Goal: Information Seeking & Learning: Learn about a topic

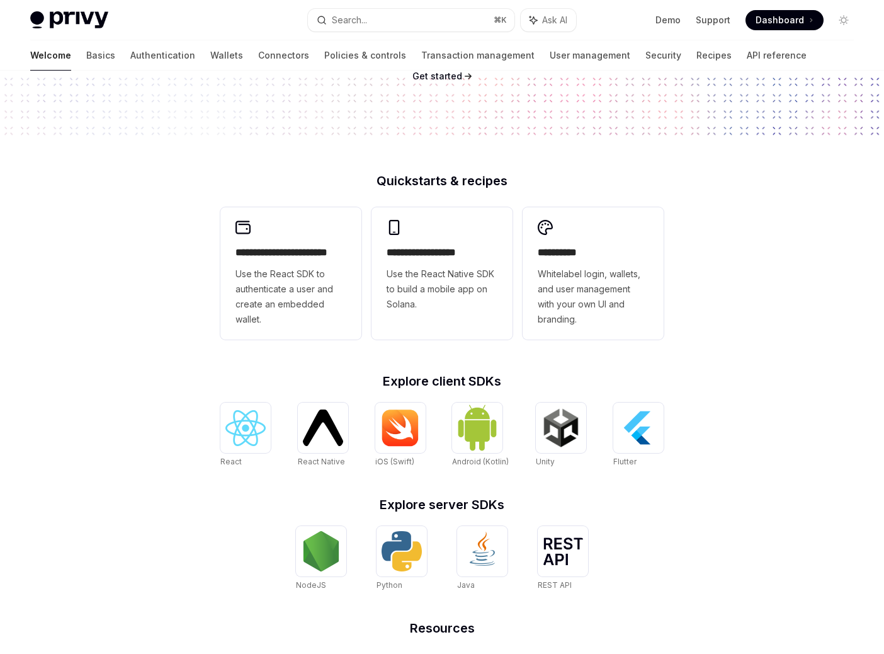
scroll to position [229, 0]
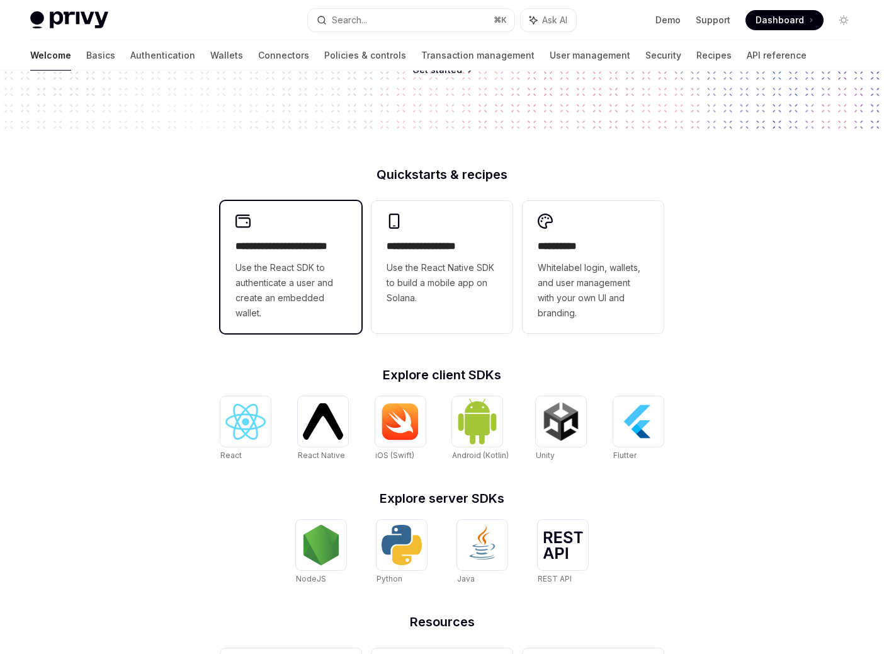
click at [246, 258] on h2 "**********" at bounding box center [305, 248] width 139 height 19
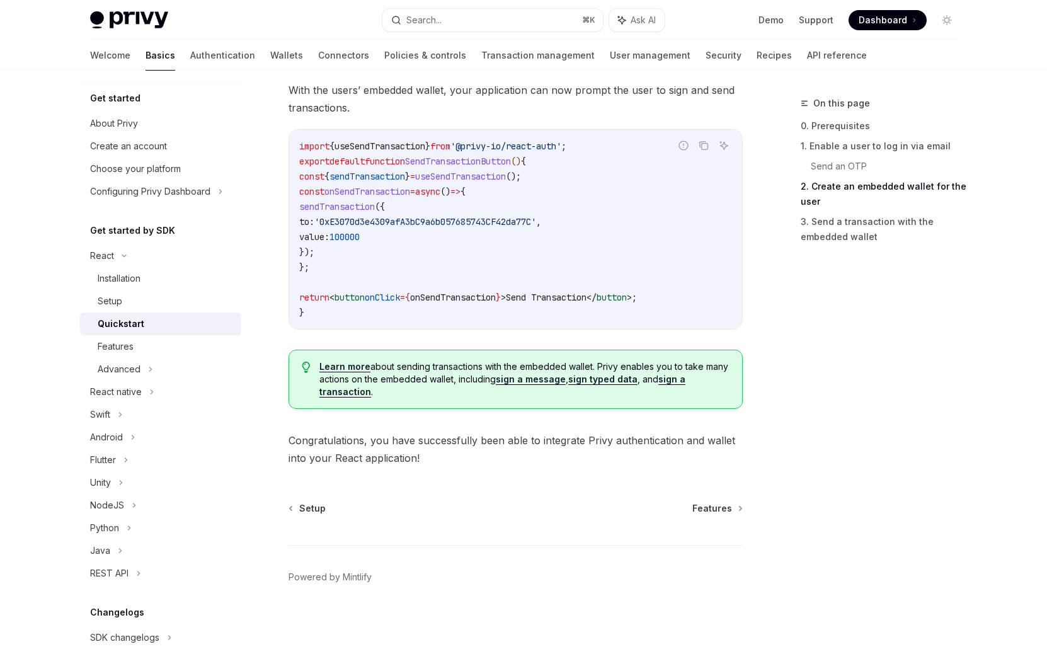
scroll to position [1439, 0]
drag, startPoint x: 373, startPoint y: 364, endPoint x: 295, endPoint y: 294, distance: 104.8
click at [295, 294] on div "import { useSendTransaction } from '@privy-io/react-auth' ; export default func…" at bounding box center [515, 229] width 453 height 199
click at [431, 320] on code "import { useSendTransaction } from '@privy-io/react-auth' ; export default func…" at bounding box center [515, 229] width 433 height 181
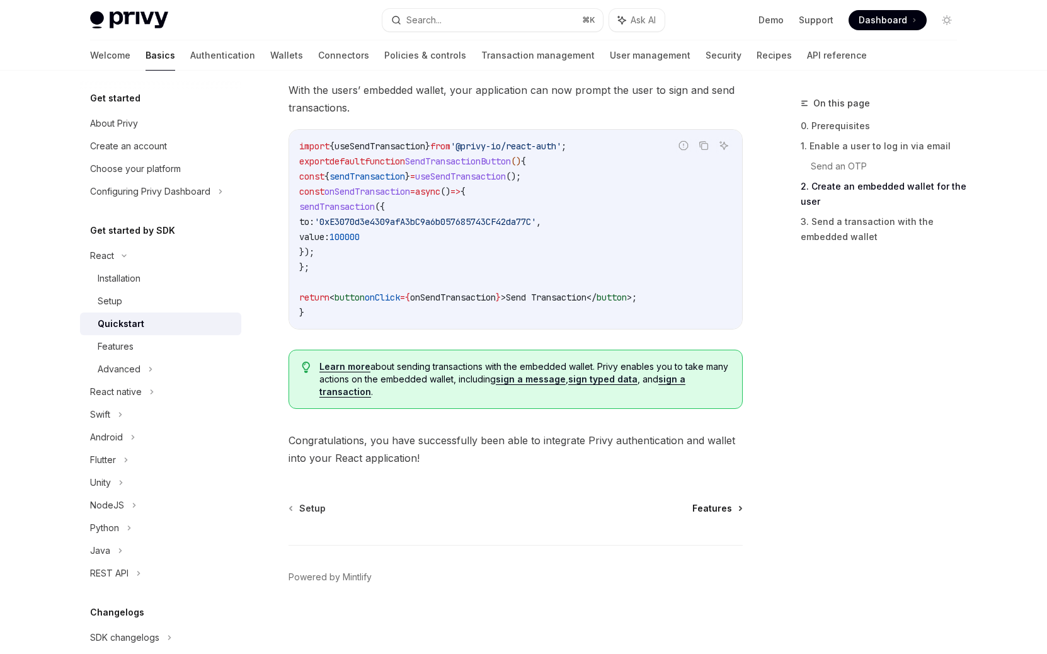
click at [693, 502] on span "Features" at bounding box center [712, 508] width 40 height 13
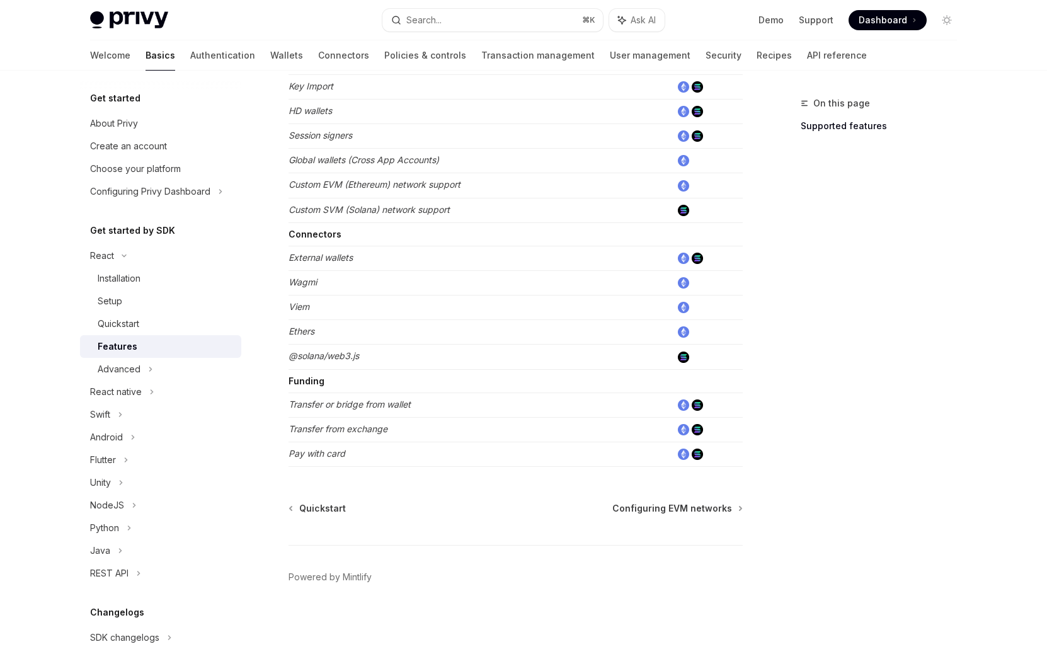
scroll to position [977, 0]
click at [630, 502] on span "Configuring EVM networks" at bounding box center [672, 508] width 120 height 13
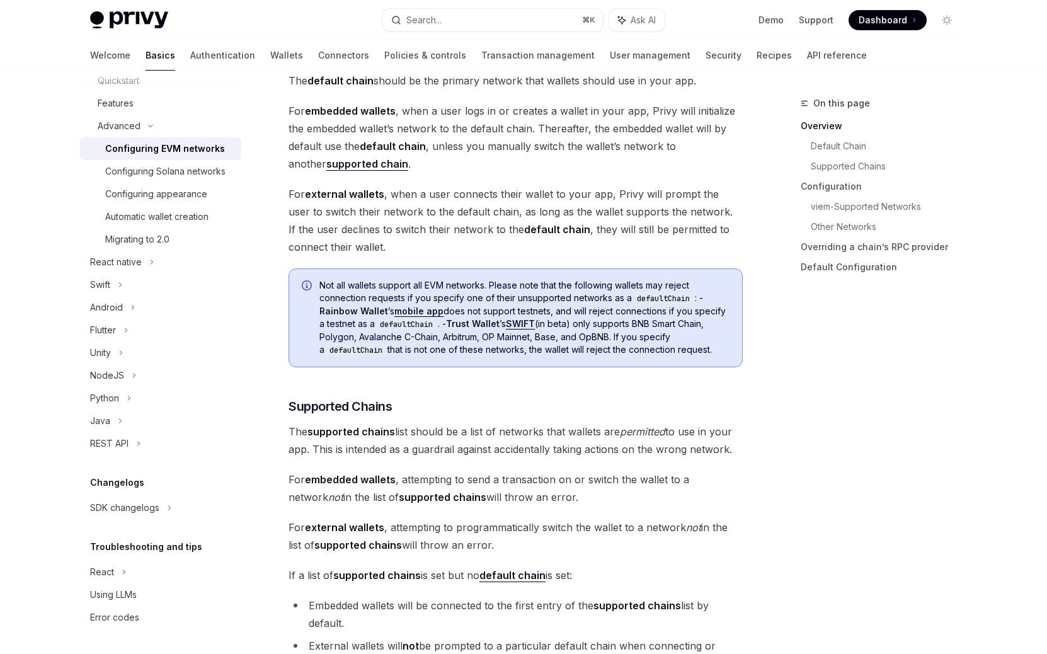
scroll to position [467, 0]
click at [90, 587] on div "Using LLMs" at bounding box center [113, 594] width 47 height 15
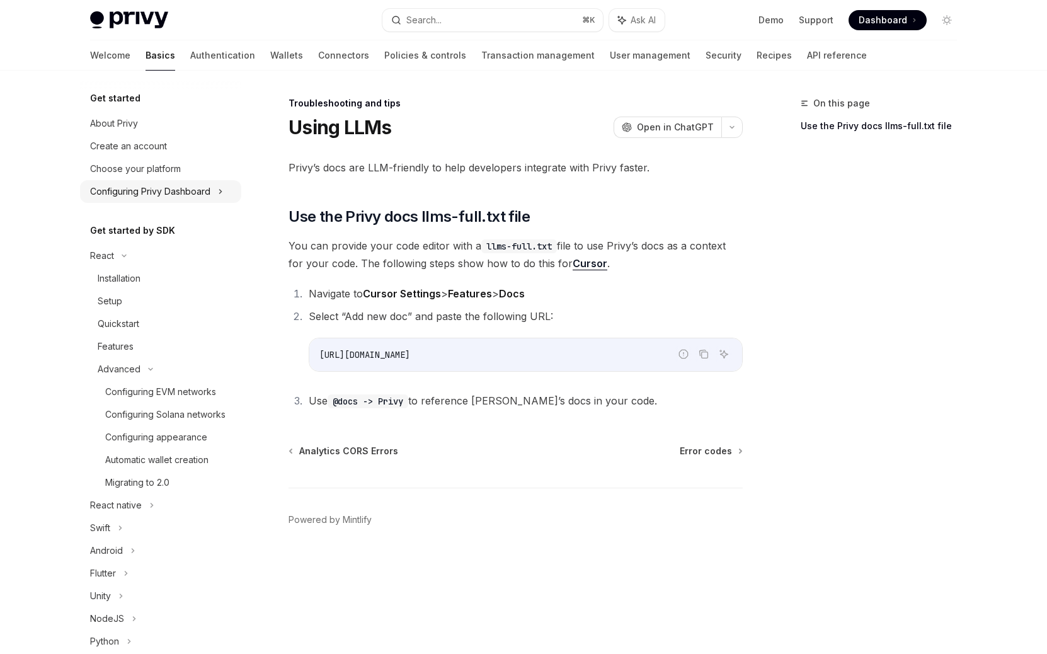
click at [106, 199] on div "Configuring Privy Dashboard" at bounding box center [150, 191] width 120 height 15
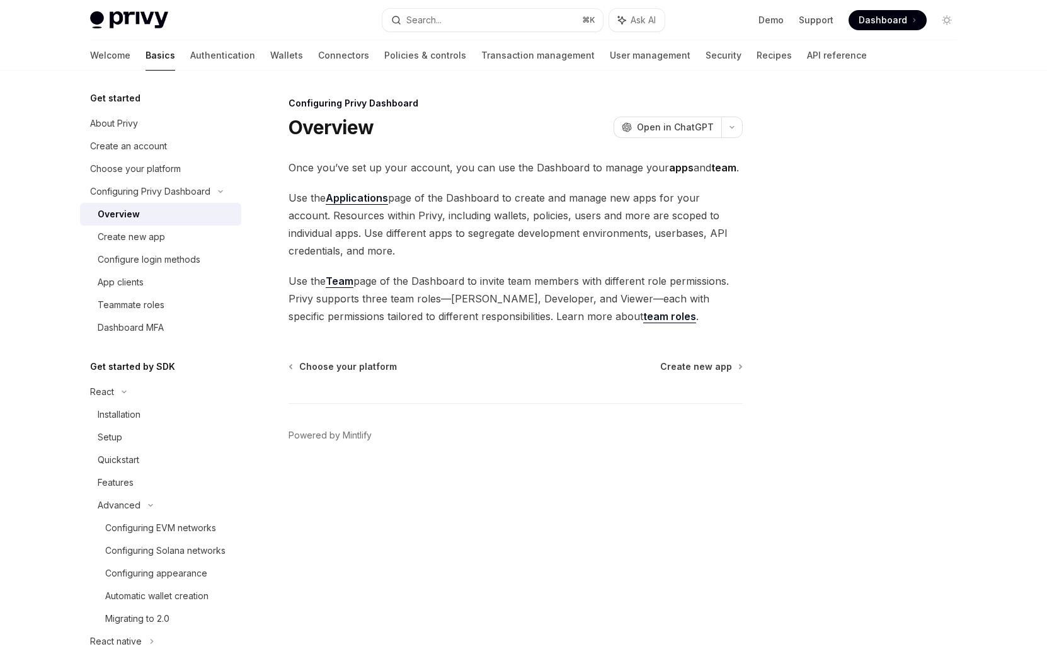
scroll to position [23, 0]
click at [697, 373] on span "Create new app" at bounding box center [696, 366] width 72 height 13
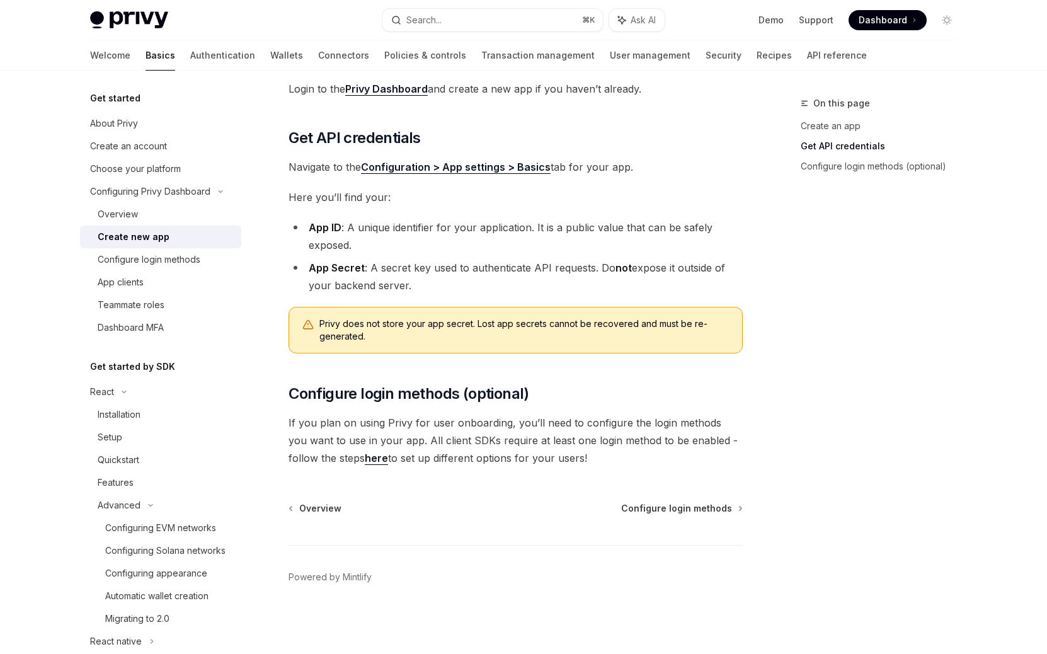
scroll to position [499, 0]
click at [155, 267] on div "Configure login methods" at bounding box center [149, 259] width 103 height 15
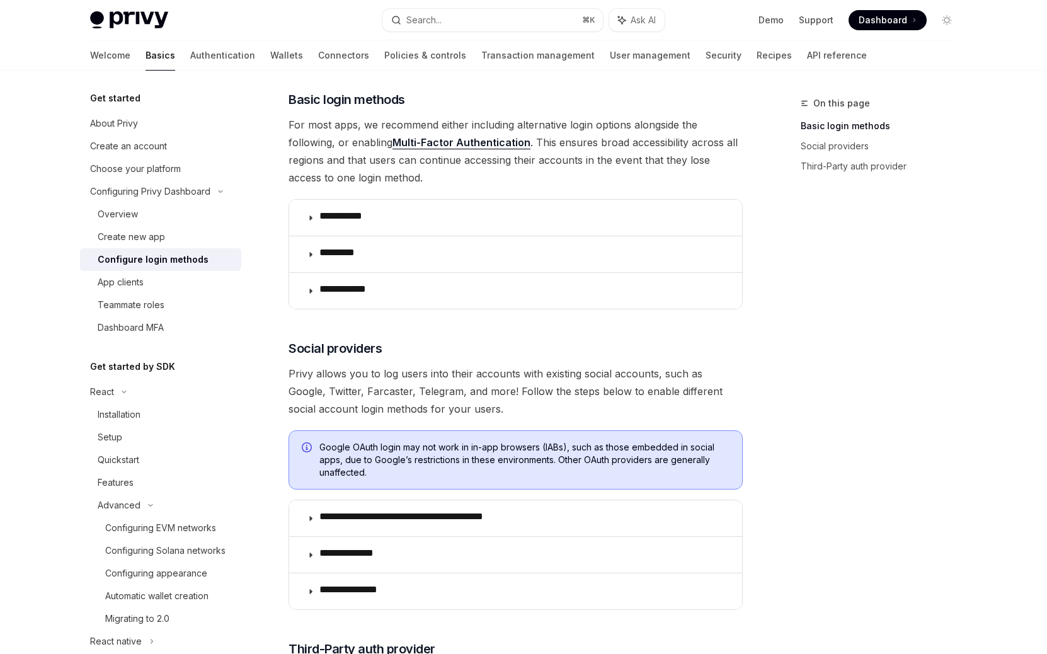
scroll to position [159, 0]
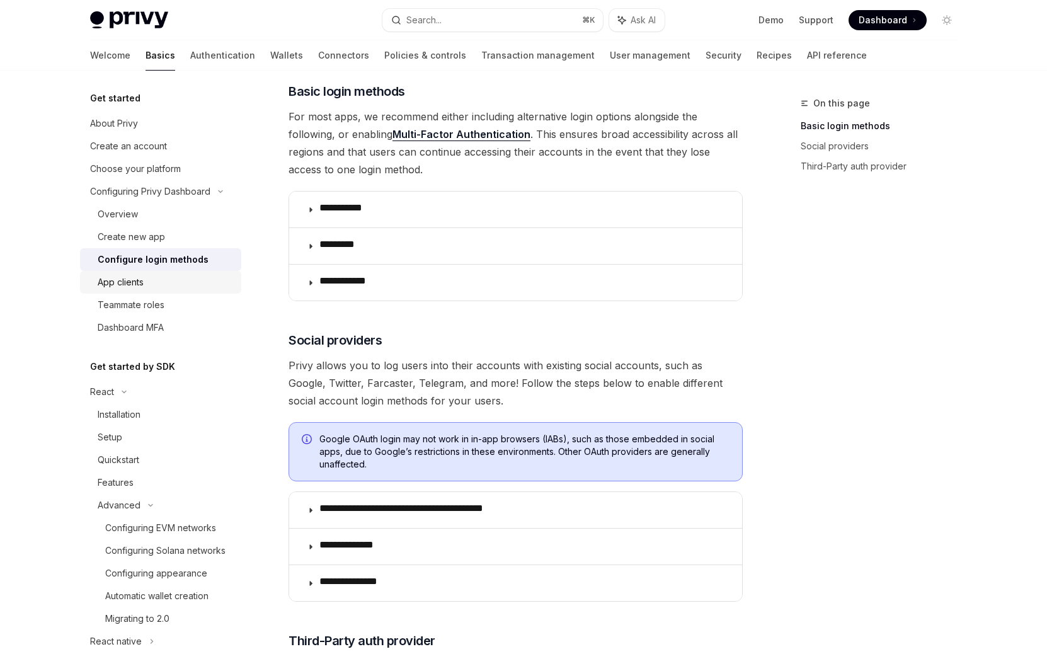
click at [122, 290] on div "App clients" at bounding box center [166, 282] width 136 height 15
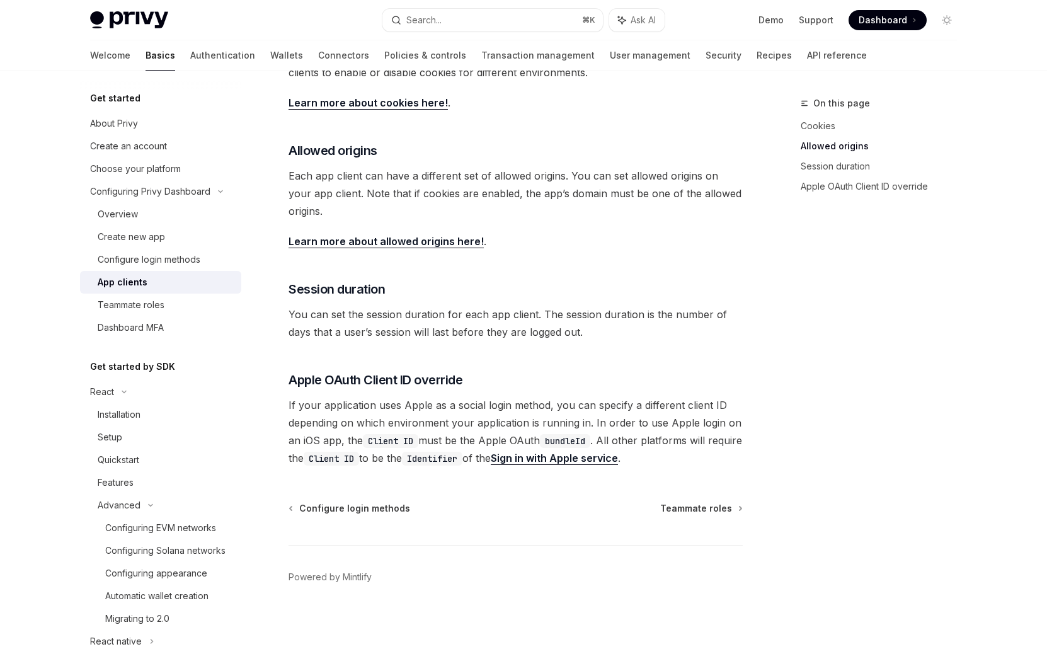
scroll to position [686, 0]
click at [103, 312] on div "Teammate roles" at bounding box center [131, 304] width 67 height 15
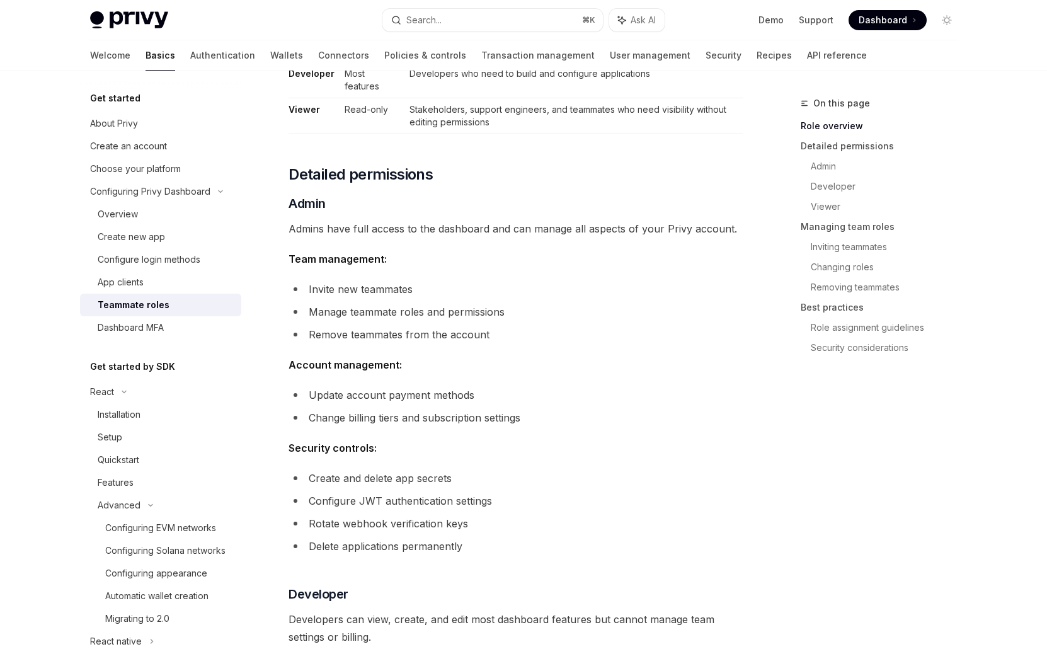
scroll to position [328, 0]
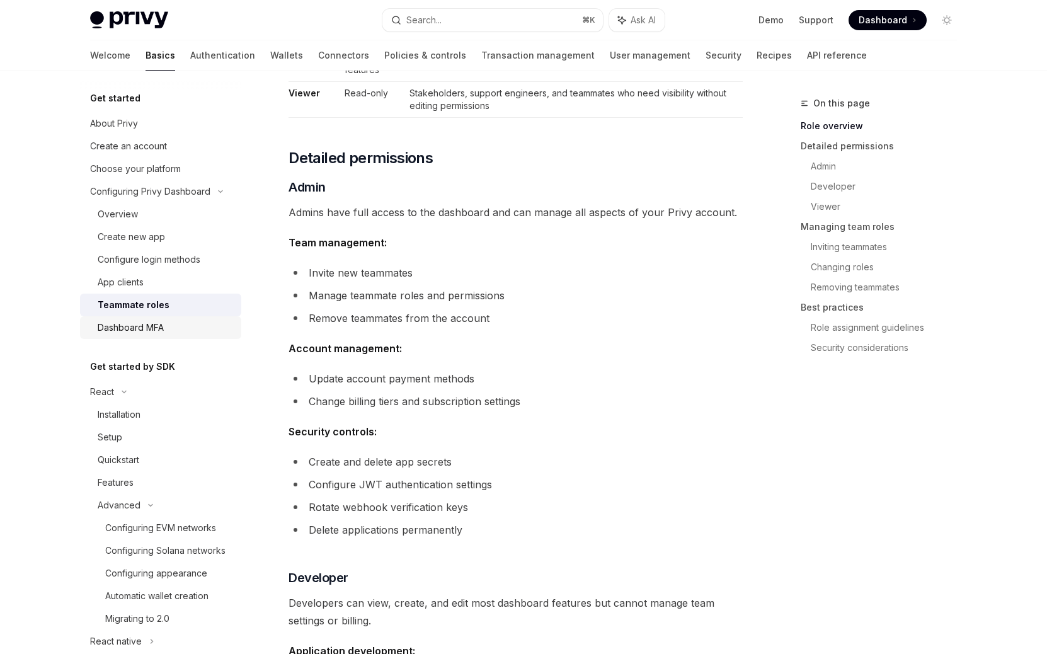
click at [114, 335] on div "Dashboard MFA" at bounding box center [131, 327] width 66 height 15
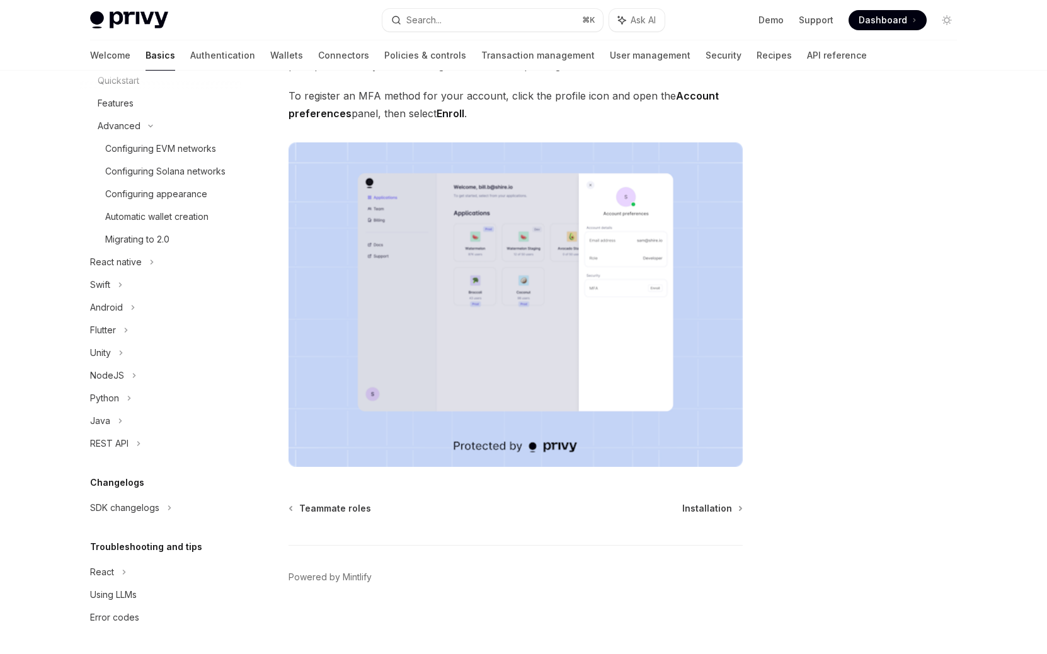
scroll to position [384, 0]
click at [318, 71] on link "Connectors" at bounding box center [343, 55] width 51 height 30
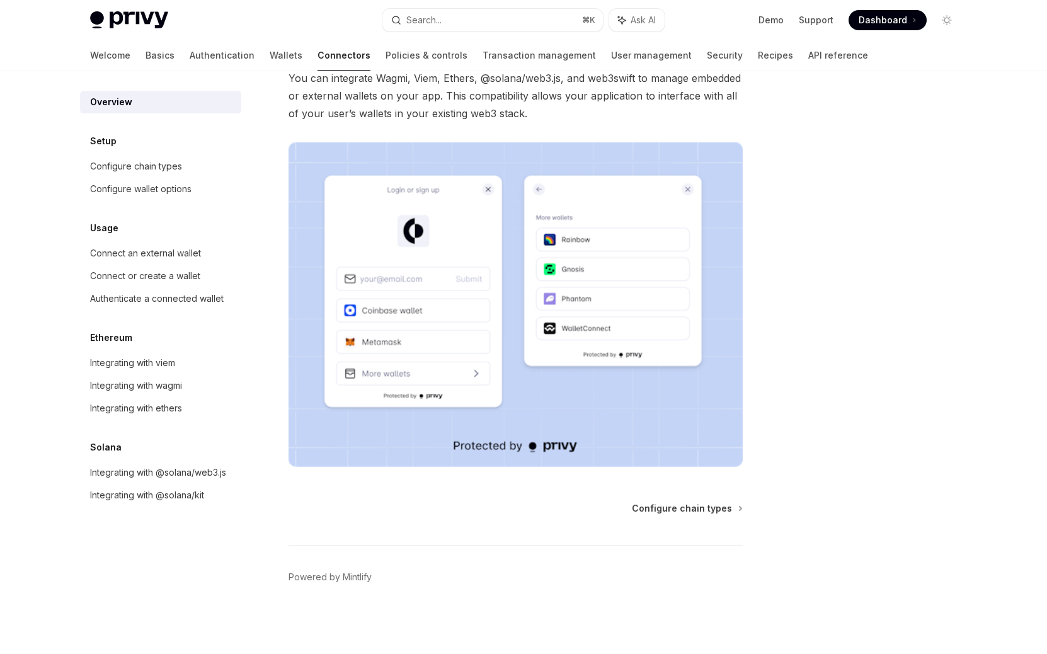
scroll to position [212, 0]
click at [560, 68] on link "Transaction management" at bounding box center [538, 55] width 113 height 30
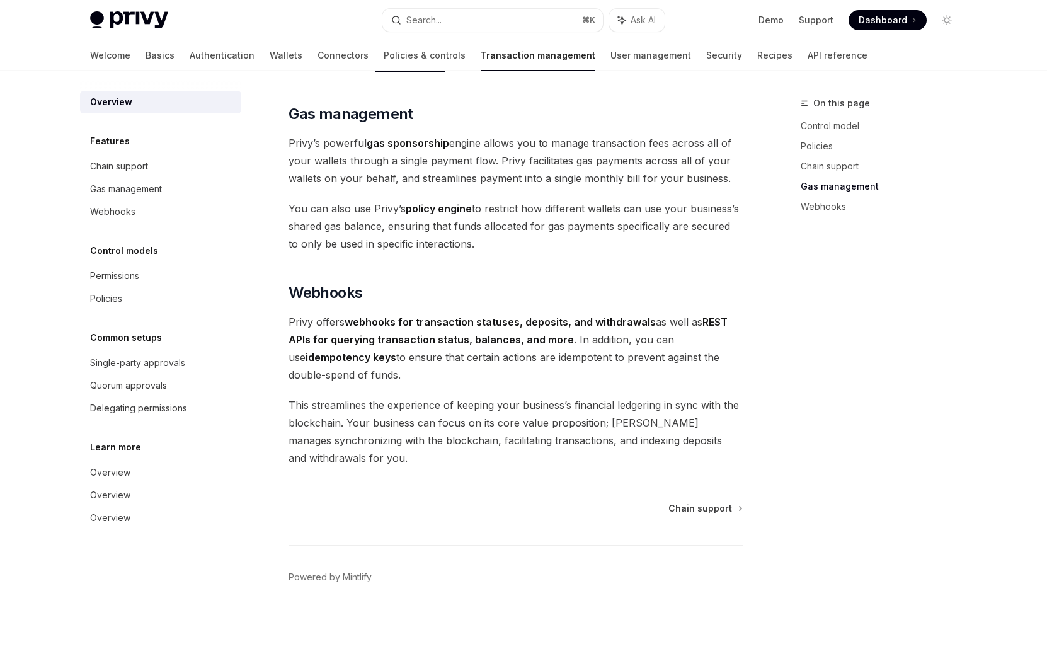
scroll to position [1625, 0]
click at [708, 502] on span "Chain support" at bounding box center [700, 508] width 64 height 13
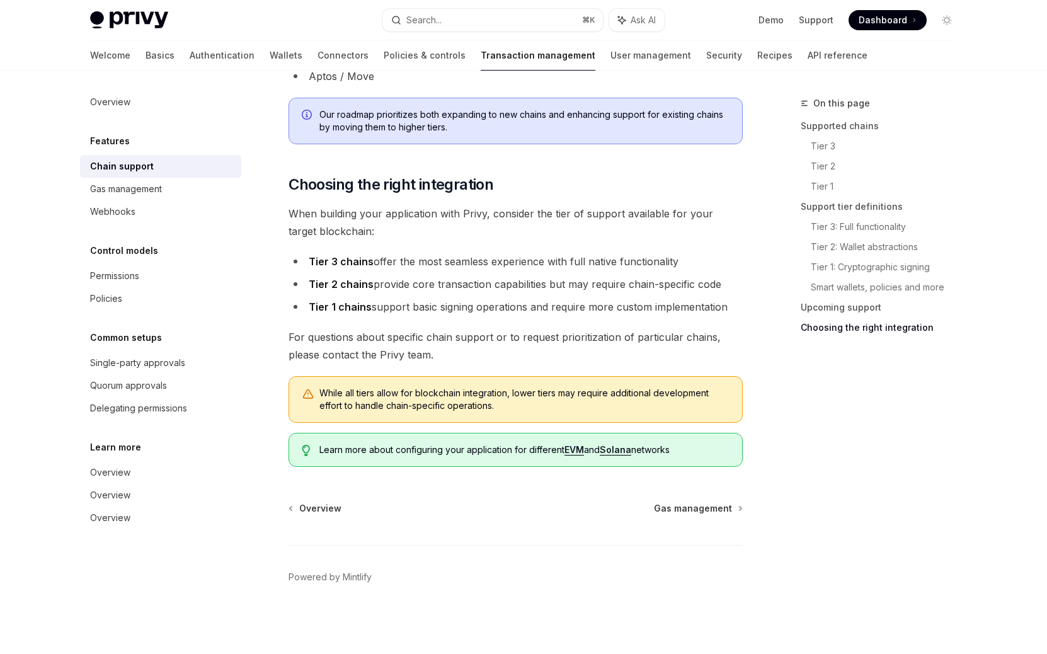
scroll to position [2096, 0]
click at [668, 71] on link "User management" at bounding box center [650, 55] width 81 height 30
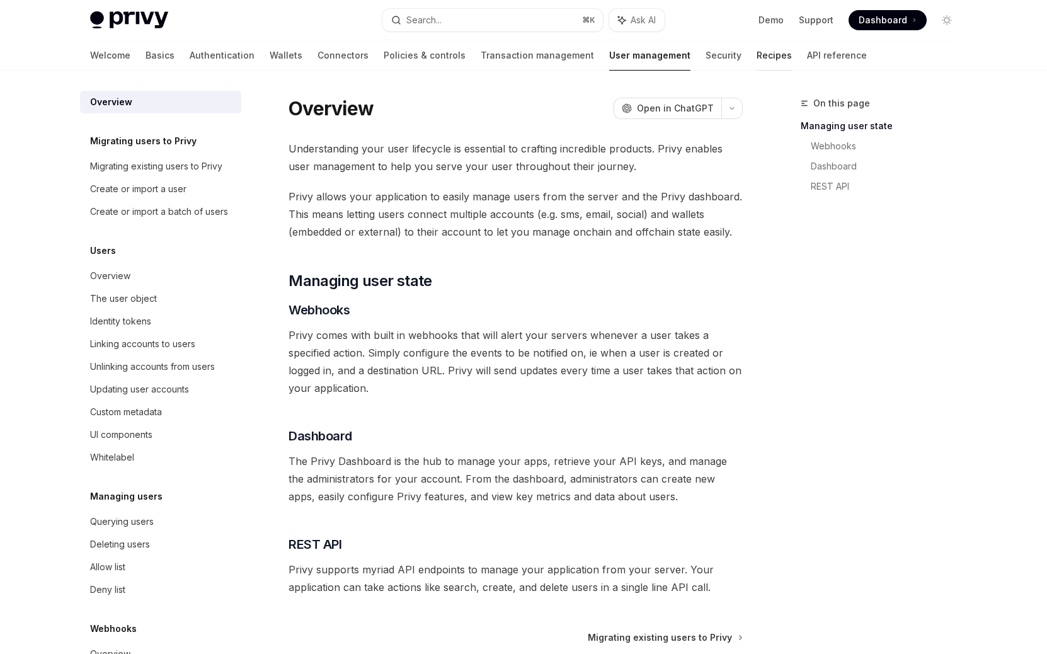
click at [792, 71] on link "Recipes" at bounding box center [773, 55] width 35 height 30
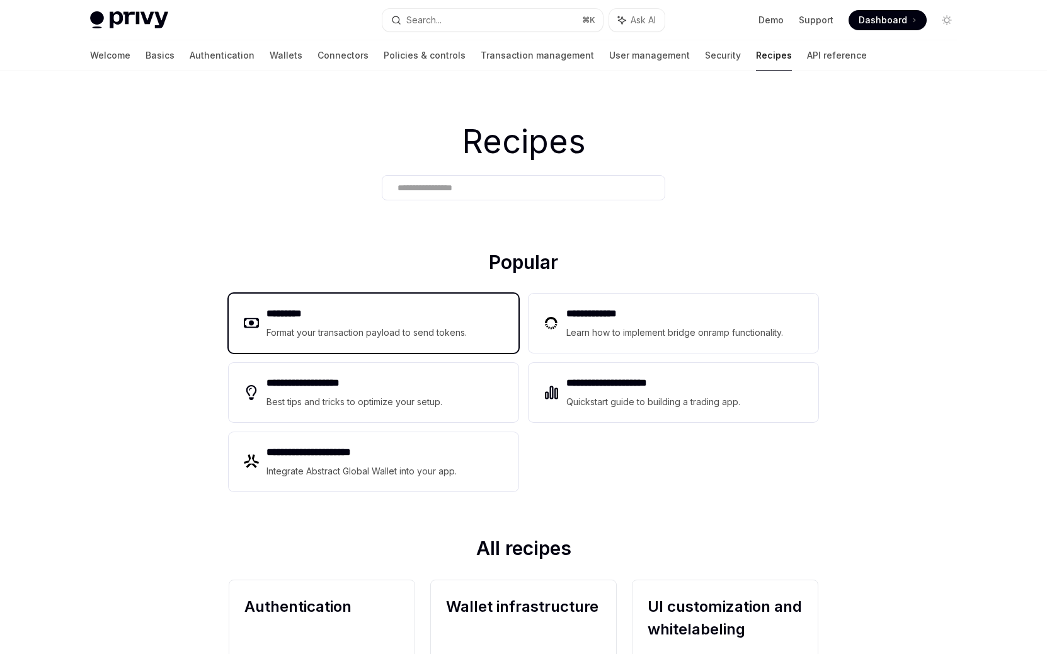
click at [367, 325] on h2 "*********" at bounding box center [391, 315] width 251 height 19
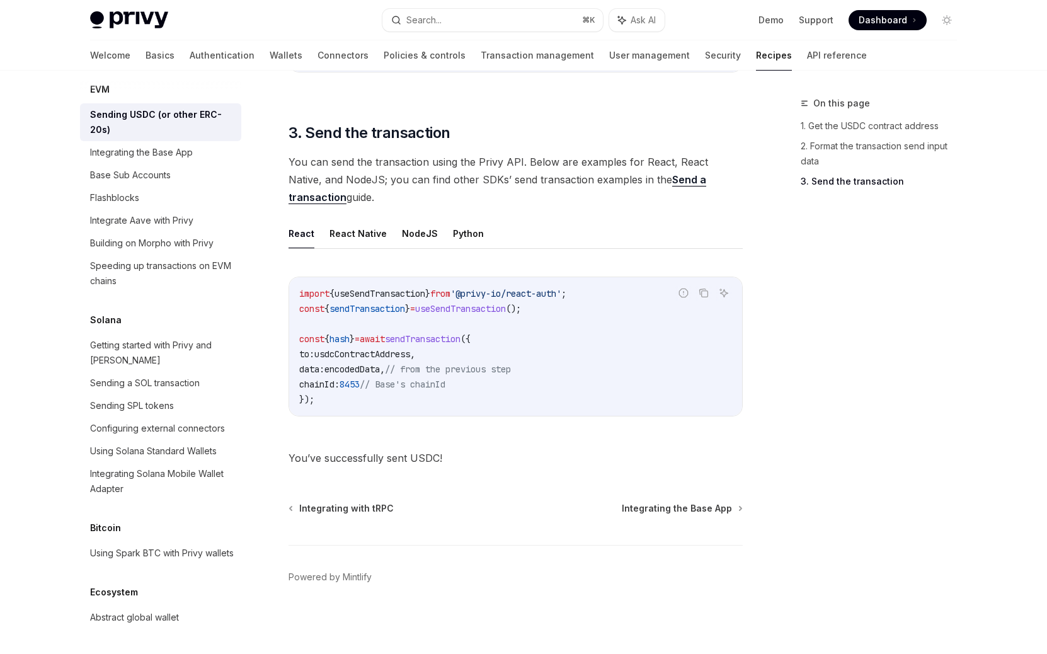
scroll to position [1390, 0]
click at [484, 219] on button "Python" at bounding box center [468, 234] width 31 height 30
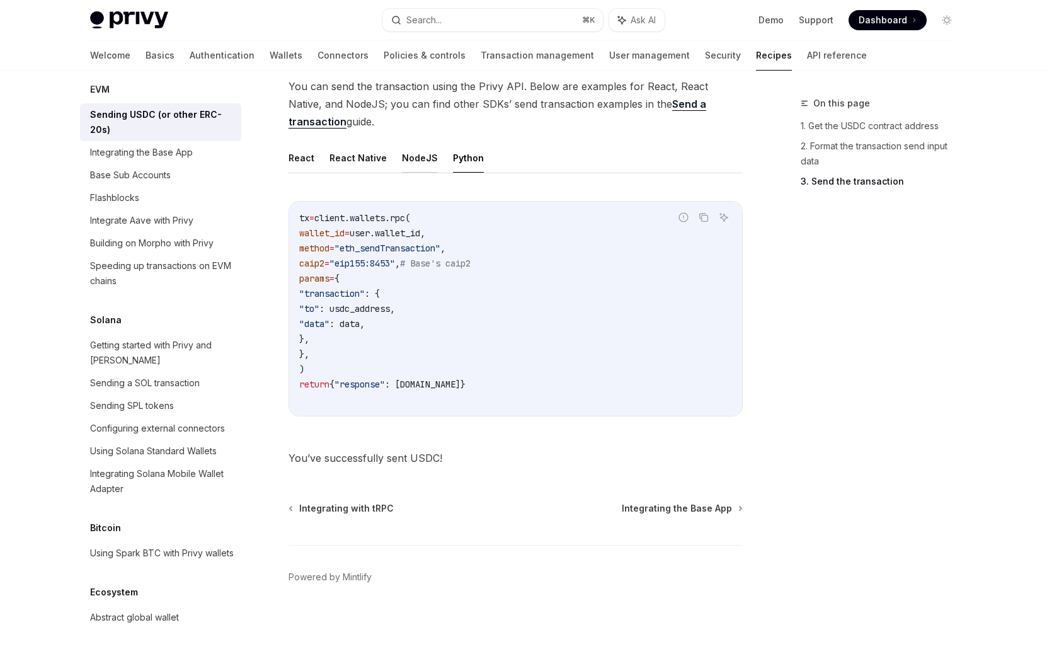
click at [438, 143] on button "NodeJS" at bounding box center [420, 158] width 36 height 30
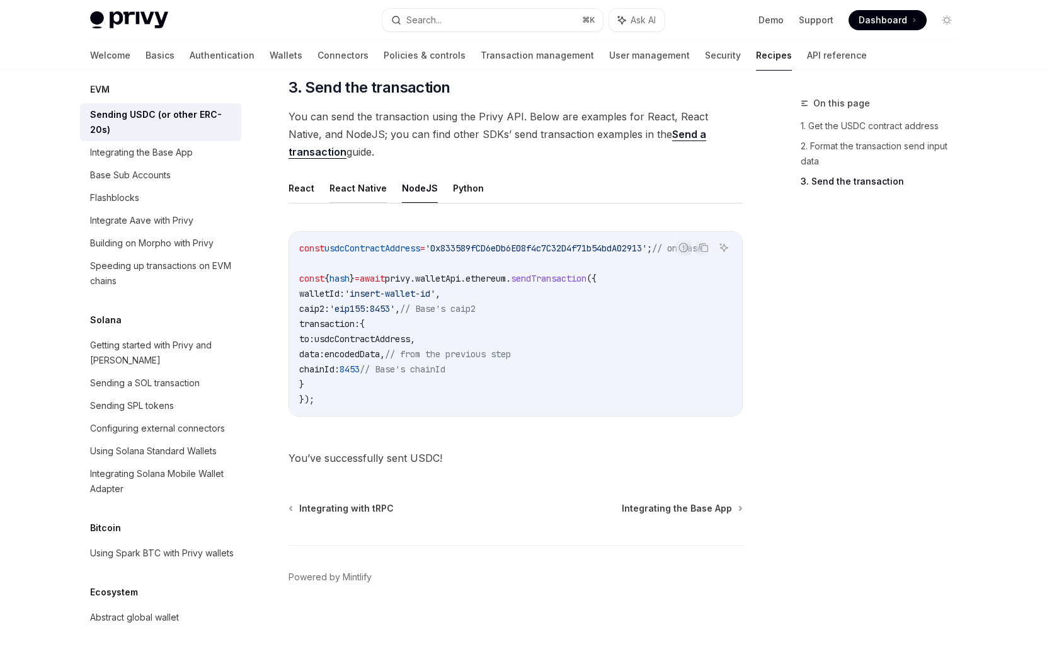
click at [387, 173] on button "React Native" at bounding box center [357, 188] width 57 height 30
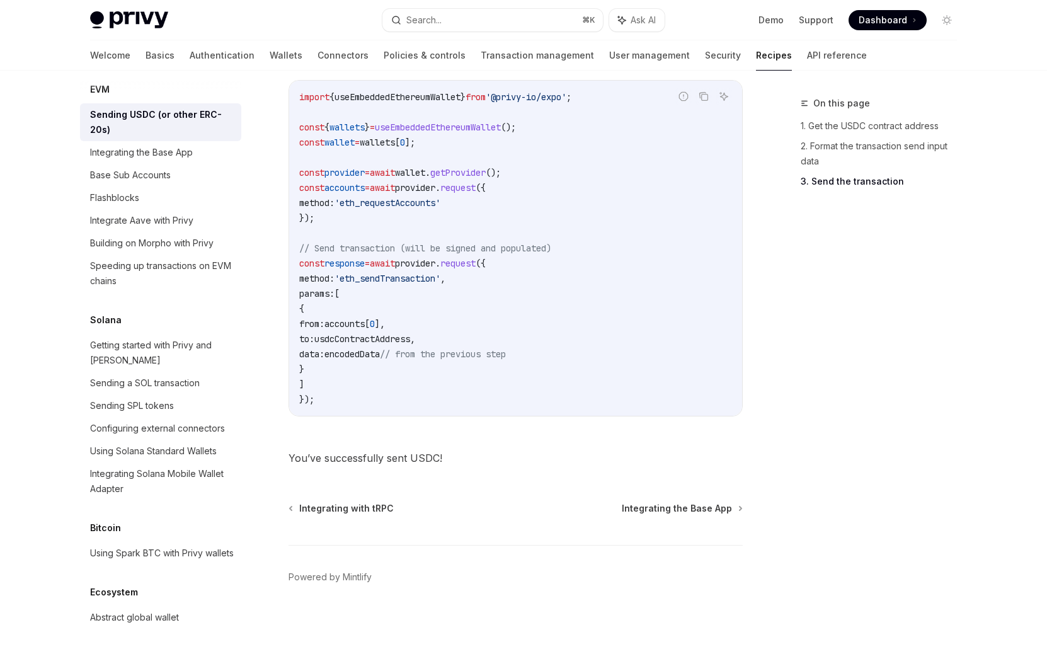
click at [312, 52] on button "React" at bounding box center [301, 37] width 26 height 30
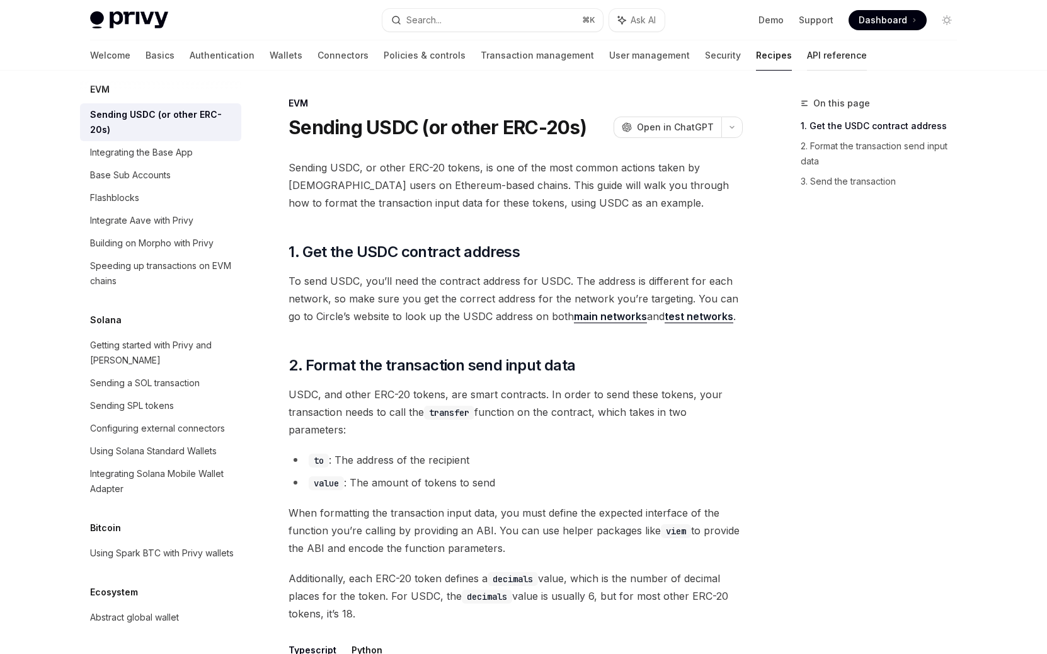
click at [867, 71] on link "API reference" at bounding box center [837, 55] width 60 height 30
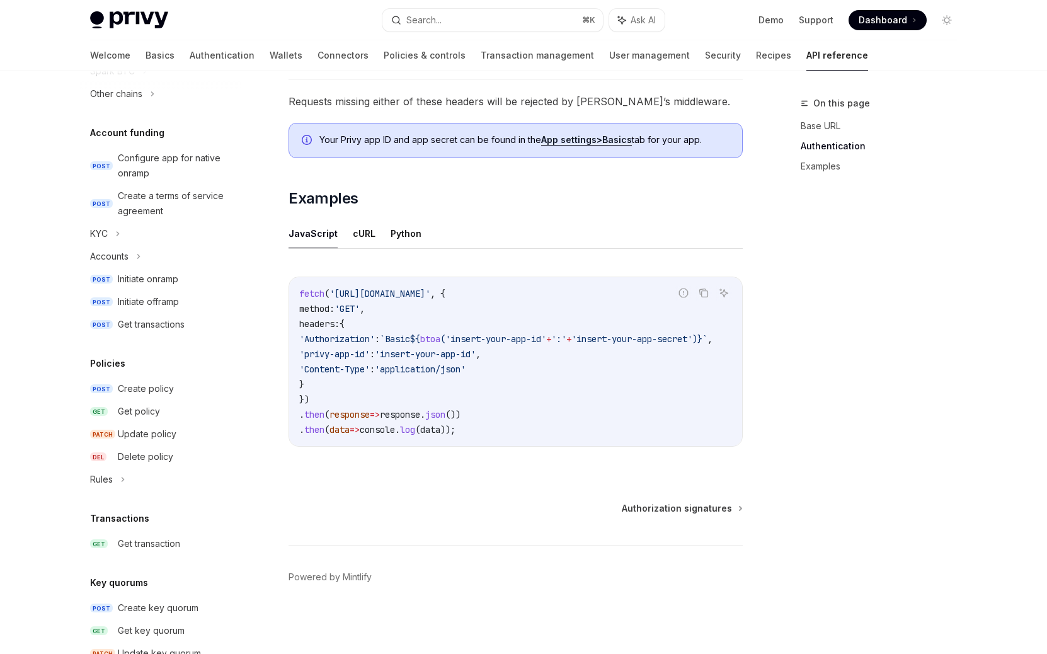
scroll to position [421, 0]
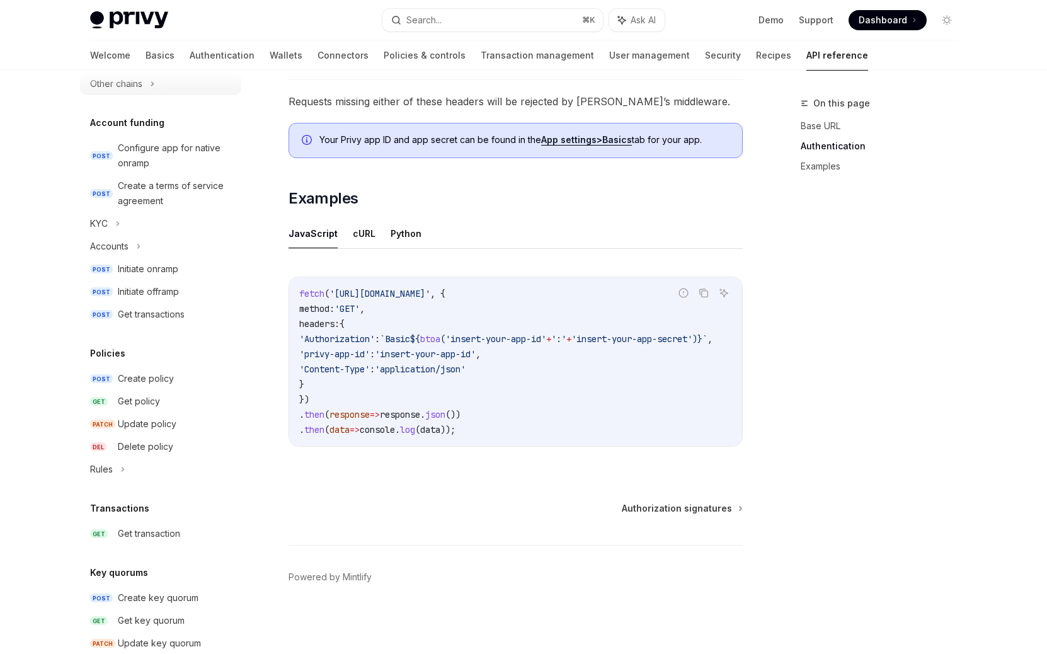
click at [106, 95] on div "Other chains" at bounding box center [160, 83] width 161 height 23
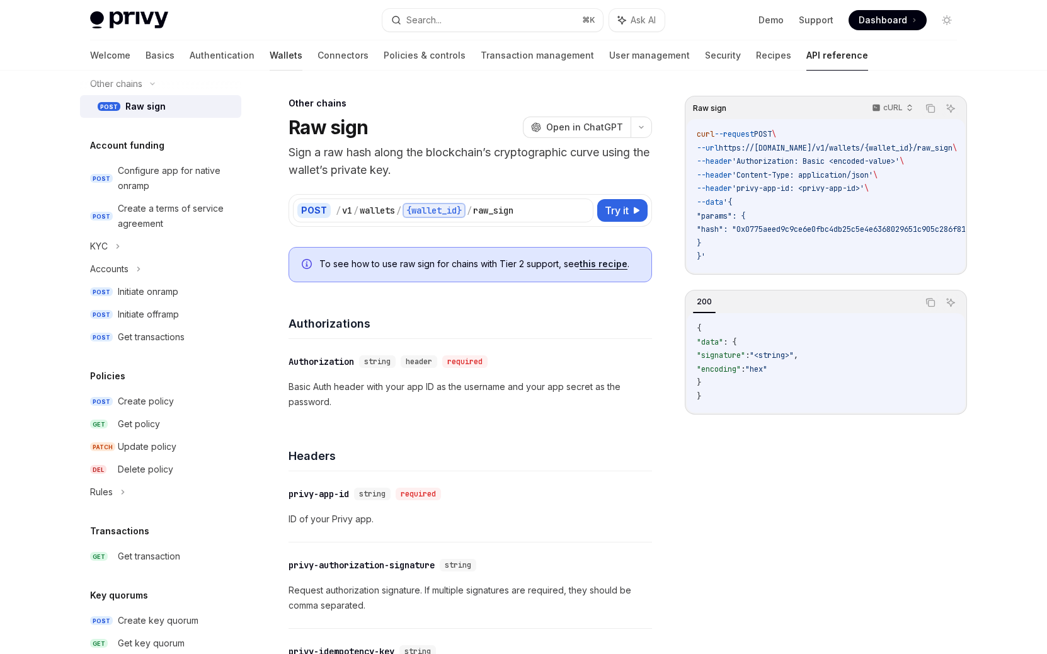
click at [270, 71] on link "Wallets" at bounding box center [286, 55] width 33 height 30
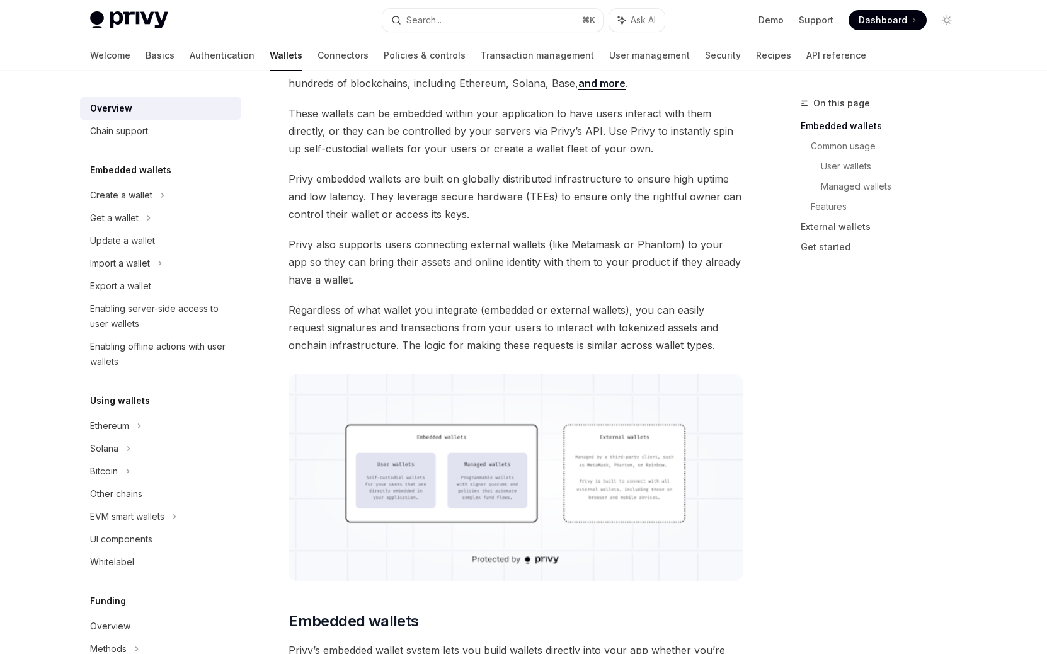
scroll to position [107, 0]
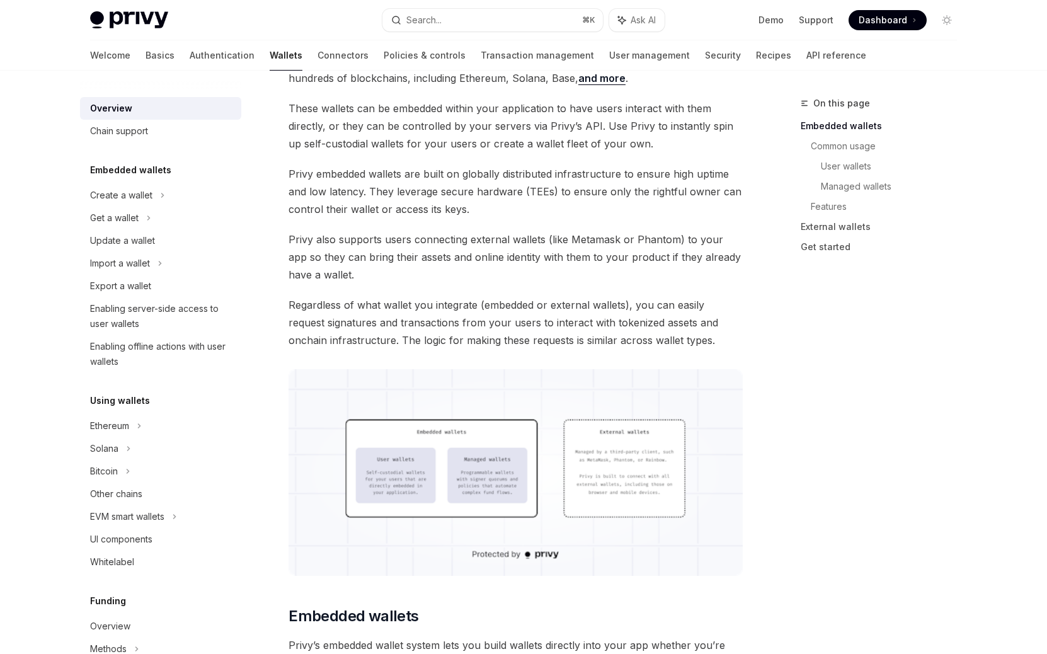
click at [625, 85] on link "and more" at bounding box center [601, 78] width 47 height 13
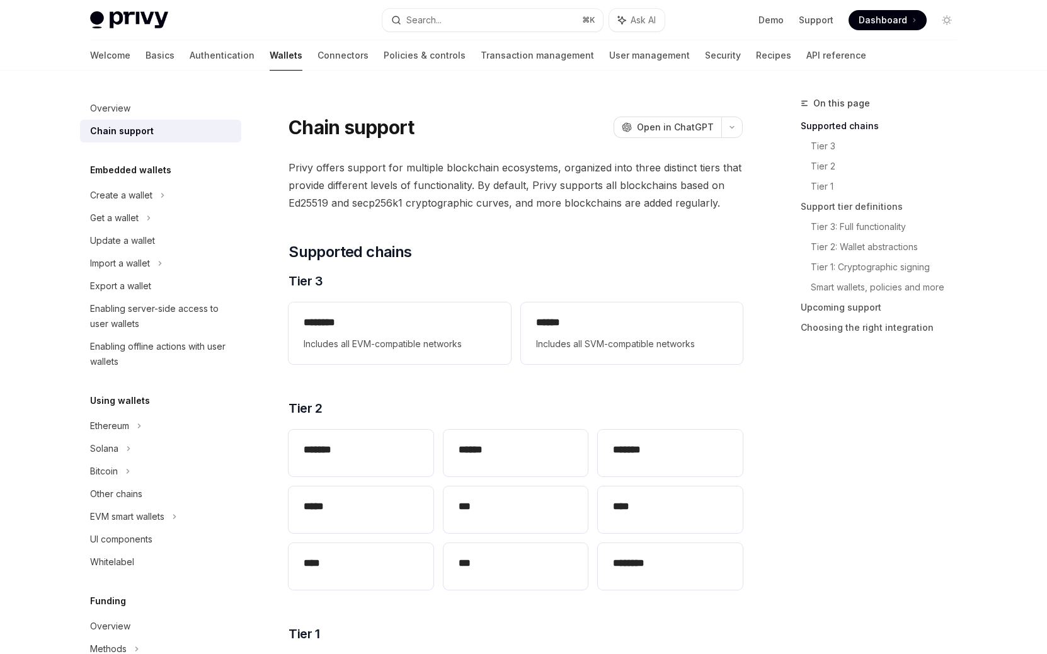
type textarea "*"
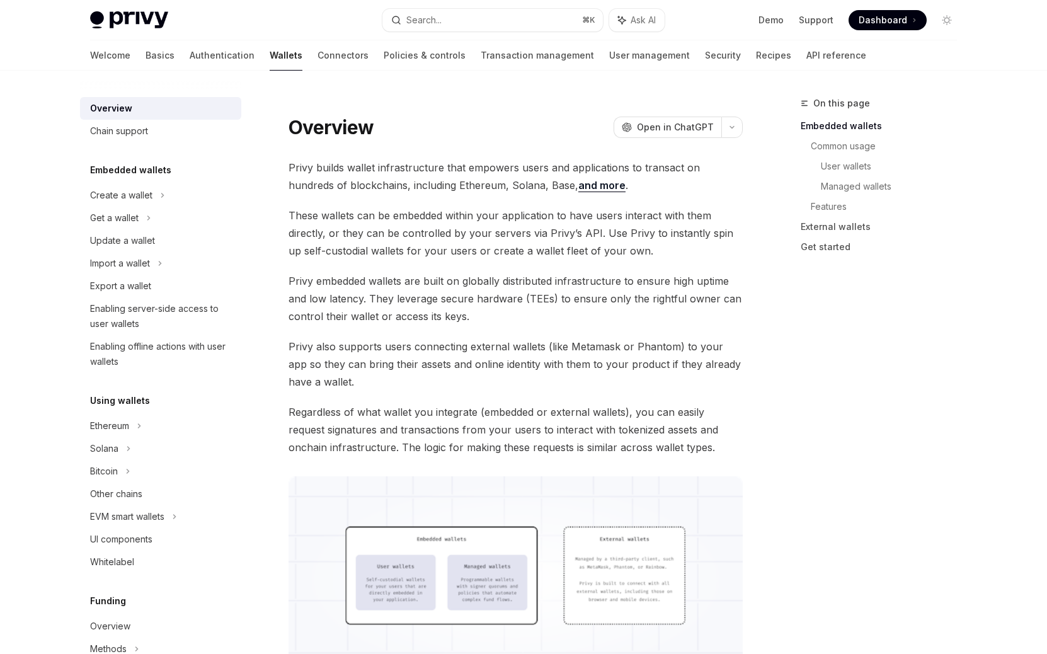
click at [884, 30] on span at bounding box center [887, 20] width 78 height 20
